Goal: Find specific page/section: Find specific page/section

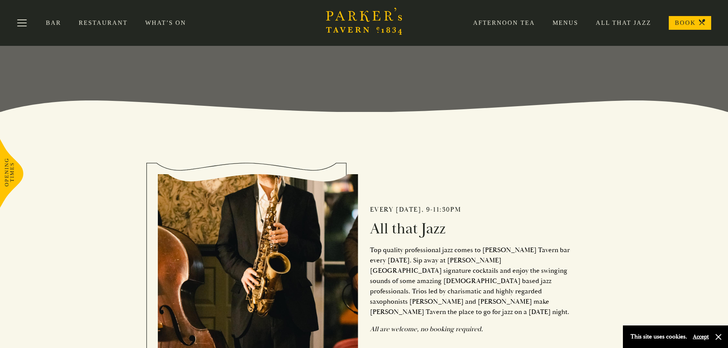
scroll to position [150, 0]
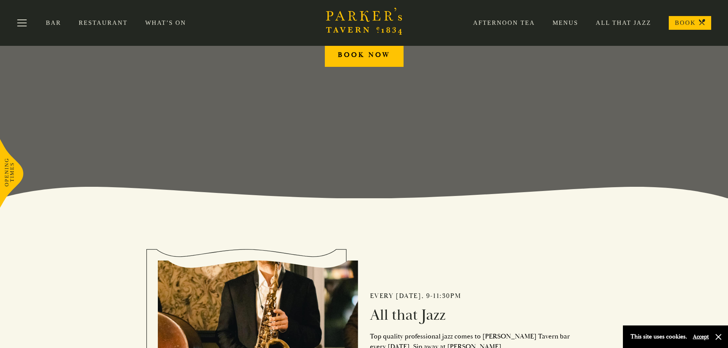
click at [562, 25] on link "Menus" at bounding box center [556, 23] width 43 height 8
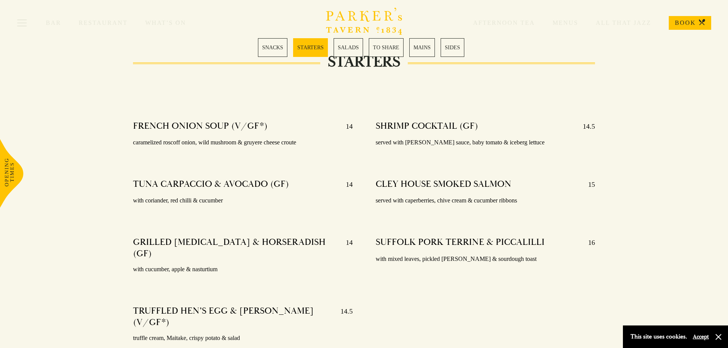
scroll to position [573, 0]
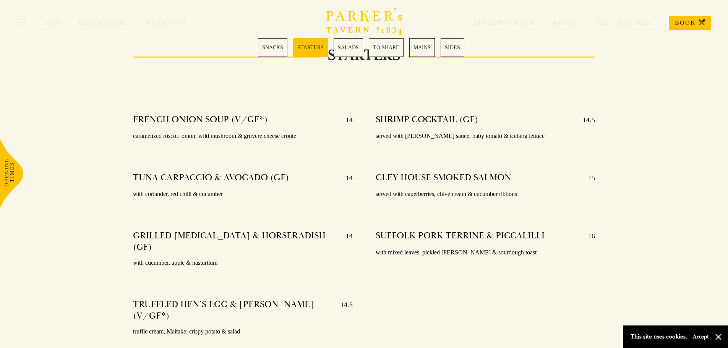
click at [418, 49] on link "MAINS" at bounding box center [422, 47] width 26 height 19
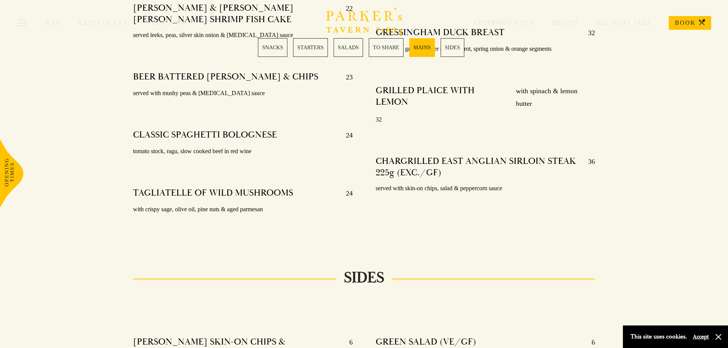
scroll to position [1656, 0]
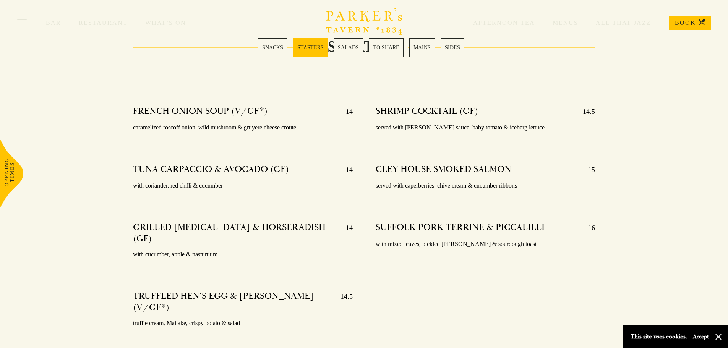
scroll to position [573, 0]
